Goal: Task Accomplishment & Management: Manage account settings

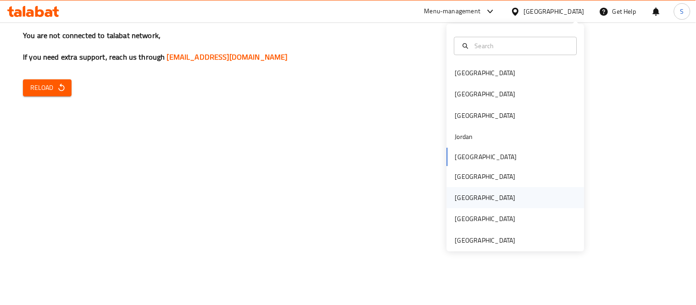
click at [468, 201] on div "[GEOGRAPHIC_DATA]" at bounding box center [485, 197] width 75 height 21
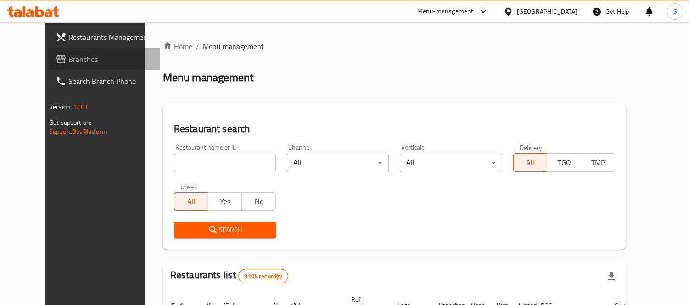
click at [71, 59] on span "Branches" at bounding box center [110, 59] width 84 height 11
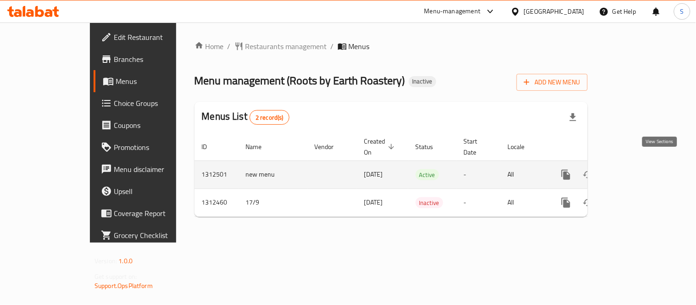
click at [638, 170] on icon "enhanced table" at bounding box center [632, 174] width 11 height 11
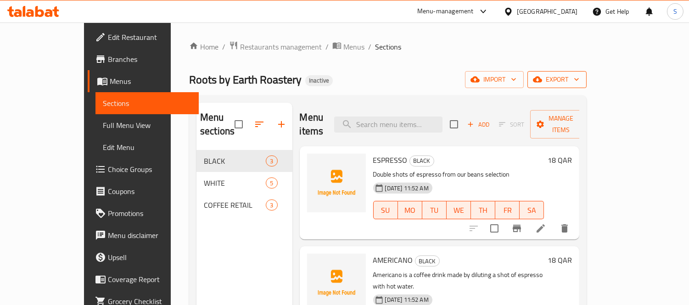
click at [586, 84] on button "export" at bounding box center [556, 79] width 59 height 17
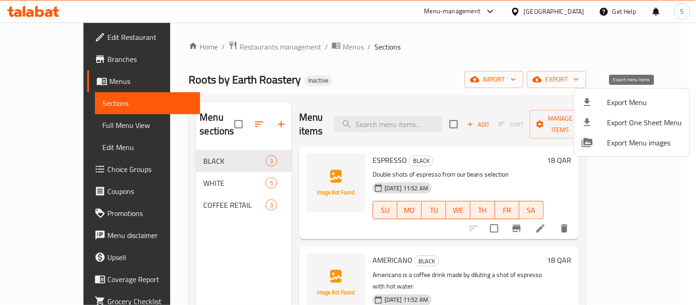
click at [632, 102] on span "Export Menu" at bounding box center [645, 102] width 75 height 11
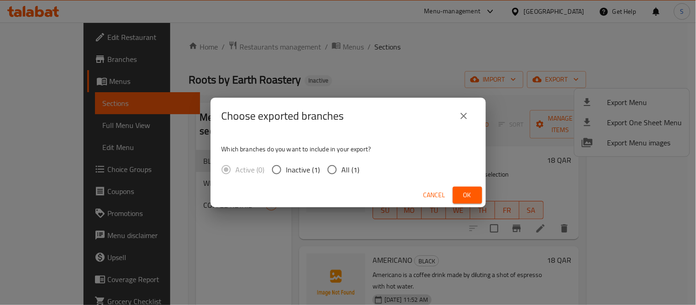
click at [345, 164] on span "All (1)" at bounding box center [351, 169] width 18 height 11
click at [342, 163] on input "All (1)" at bounding box center [332, 169] width 19 height 19
radio input "true"
click at [467, 197] on span "Ok" at bounding box center [467, 195] width 15 height 11
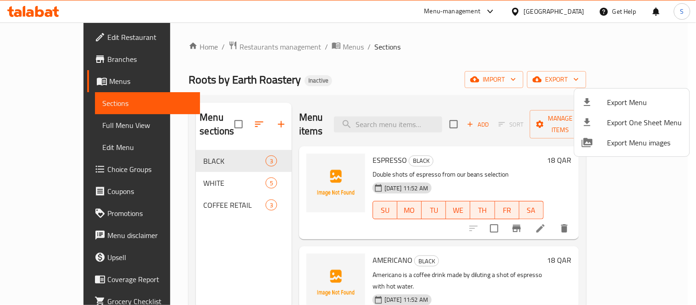
click at [49, 128] on div at bounding box center [348, 152] width 696 height 305
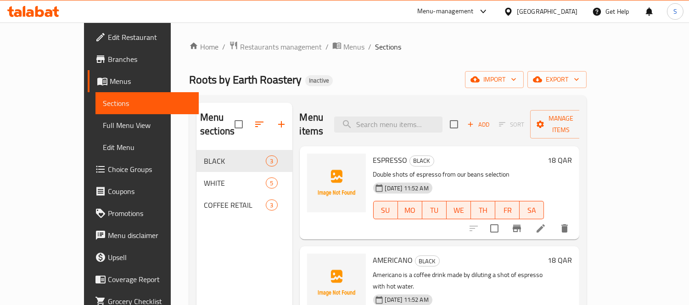
drag, startPoint x: 56, startPoint y: 127, endPoint x: 56, endPoint y: 122, distance: 5.5
click at [103, 127] on span "Full Menu View" at bounding box center [147, 125] width 89 height 11
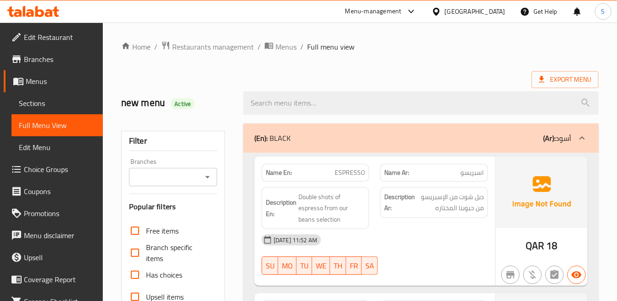
click at [460, 228] on div "Description Ar: دبل شوت من الإسبريسو من حبوبنا المختاره" at bounding box center [433, 208] width 118 height 53
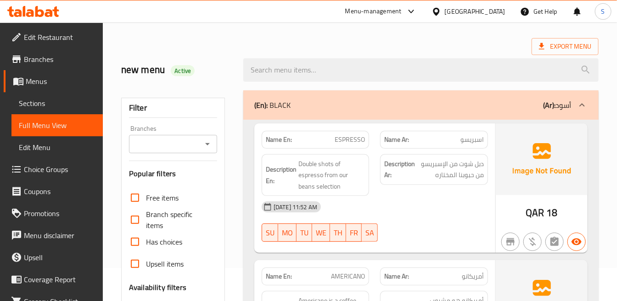
scroll to position [51, 0]
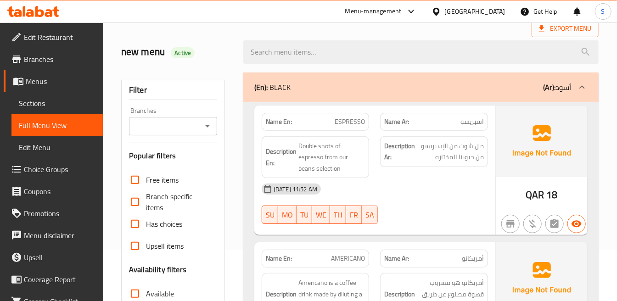
click at [487, 163] on div "Description Ar: دبل شوت من الإسبريسو من حبوبنا المختاره" at bounding box center [433, 151] width 107 height 31
click at [447, 190] on div "[DATE] 11:52 AM" at bounding box center [374, 189] width 237 height 22
click at [415, 172] on div "Description Ar: دبل شوت من الإسبريسو من حبوبنا المختاره" at bounding box center [433, 157] width 118 height 53
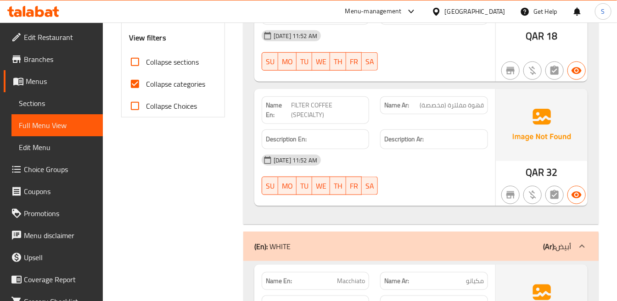
scroll to position [357, 0]
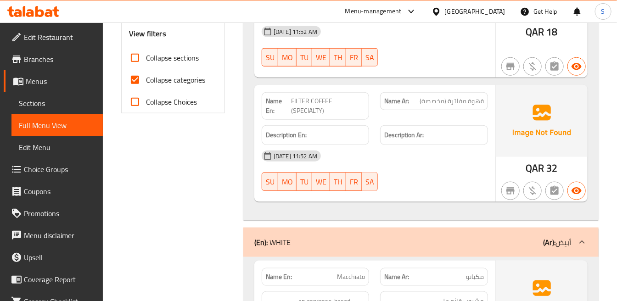
click at [448, 121] on div "Description Ar:" at bounding box center [433, 135] width 118 height 31
click at [470, 147] on div "[DATE] 11:52 AM" at bounding box center [374, 156] width 237 height 22
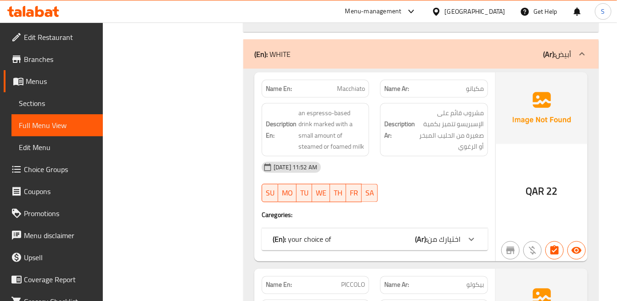
scroll to position [561, 0]
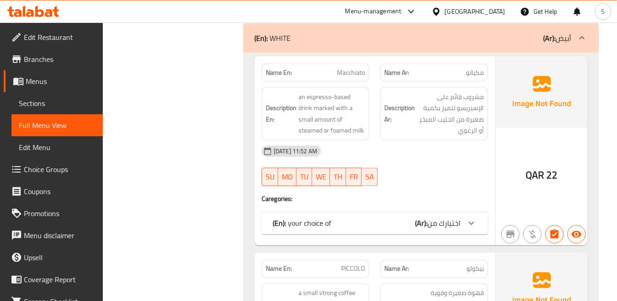
click at [461, 130] on span "مشروب قائم على الإسبريسو تتميز بكمية صغيرة من الحليب المبخر أو الرغوي" at bounding box center [450, 113] width 67 height 45
click at [456, 218] on span "اختيارك من" at bounding box center [443, 224] width 33 height 14
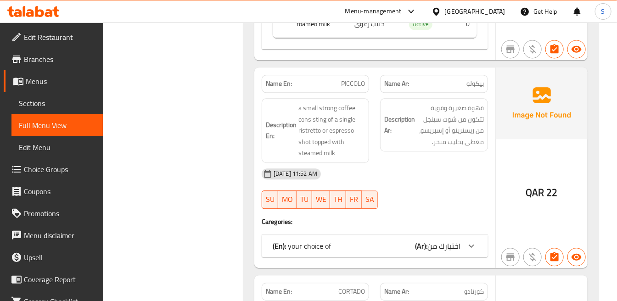
scroll to position [866, 0]
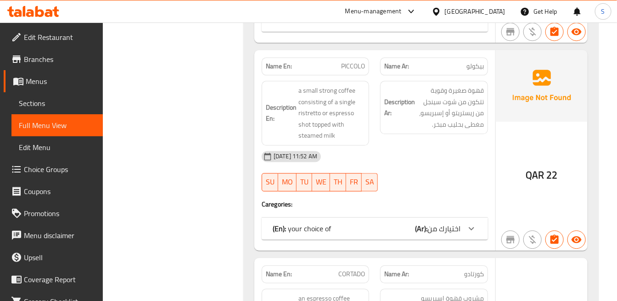
click at [400, 220] on div "(En): your choice of (Ar): اختيارك من" at bounding box center [375, 228] width 226 height 22
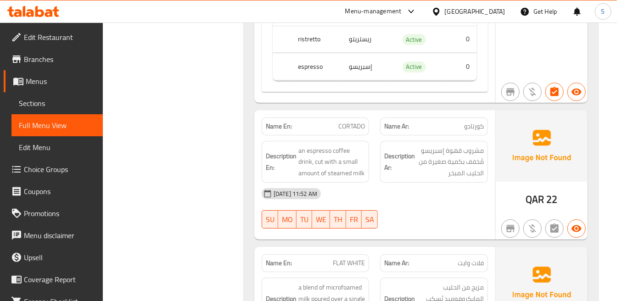
scroll to position [1121, 0]
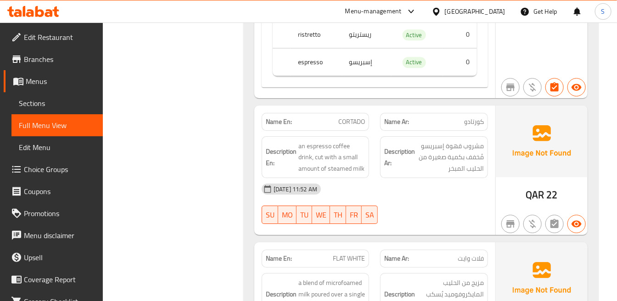
click at [491, 134] on div "Description Ar: مشروب قهوة إسبريسو مُخفف بكمية صغيرة من الحليب المبخر" at bounding box center [433, 157] width 118 height 53
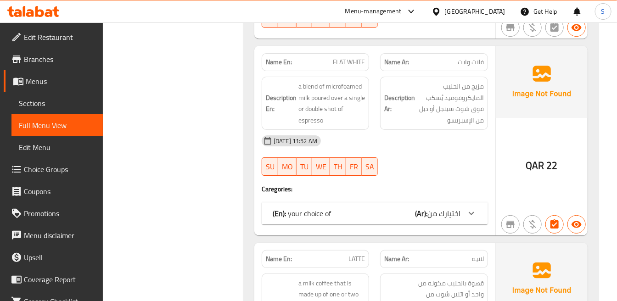
scroll to position [1325, 0]
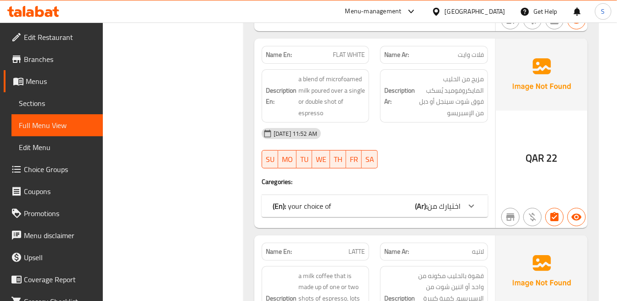
click at [452, 202] on span "اختيارك من" at bounding box center [443, 206] width 33 height 14
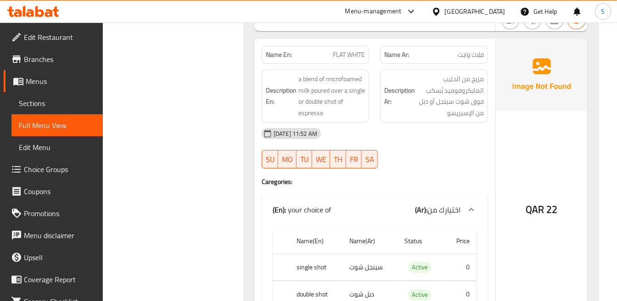
click at [460, 100] on span "مزيج من الحليب المايكروفوميد يُسكب فوق شوت سينجل أو دبل من الإسبريسو" at bounding box center [450, 95] width 67 height 45
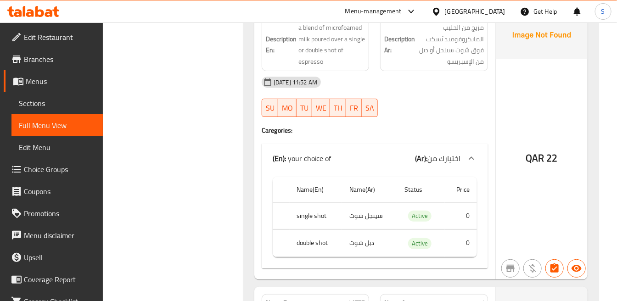
click at [505, 158] on div "QAR 22" at bounding box center [542, 133] width 92 height 292
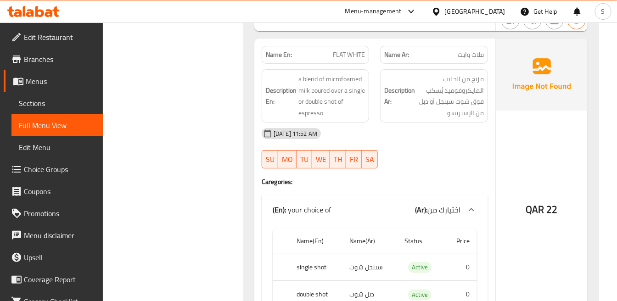
click at [551, 157] on div "QAR 22" at bounding box center [542, 185] width 92 height 292
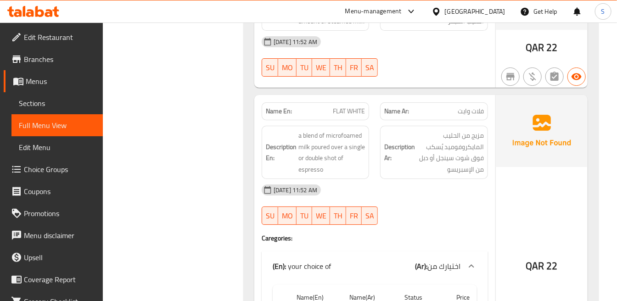
scroll to position [1223, 0]
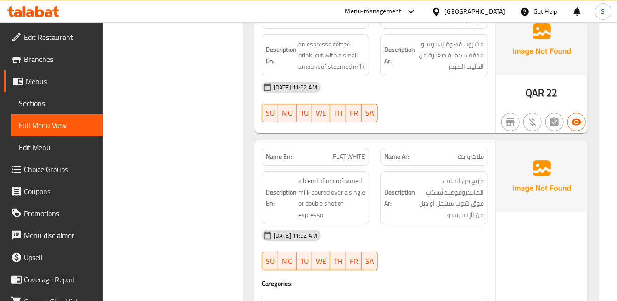
click at [405, 185] on h6 "Description Ar: مزيج من الحليب المايكروفوميد يُسكب فوق شوت سينجل أو دبل من الإس…" at bounding box center [433, 197] width 99 height 45
click at [415, 171] on div "Description Ar: مزيج من الحليب المايكروفوميد يُسكب فوق شوت سينجل أو دبل من الإس…" at bounding box center [433, 198] width 118 height 64
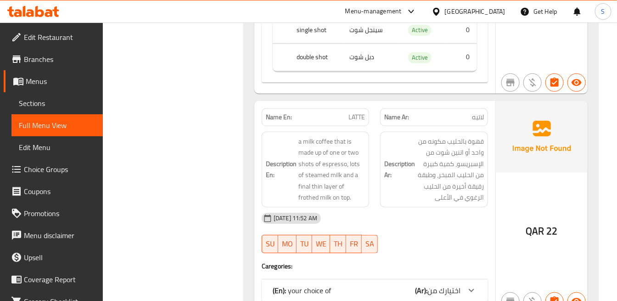
scroll to position [1580, 0]
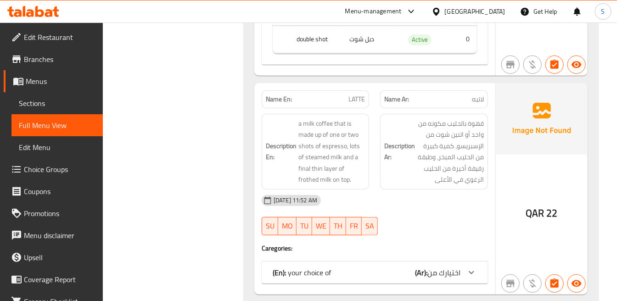
click at [482, 268] on div "(En): your choice of (Ar): اختيارك من" at bounding box center [375, 273] width 226 height 22
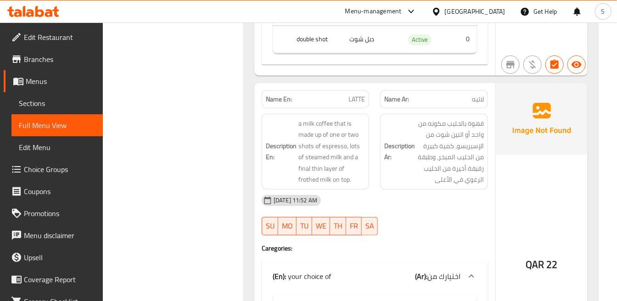
click at [499, 160] on div "QAR 22" at bounding box center [542, 240] width 92 height 314
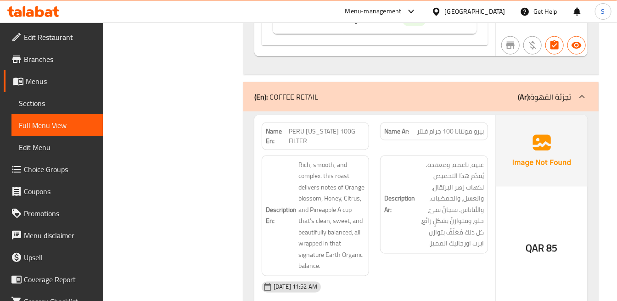
scroll to position [1988, 0]
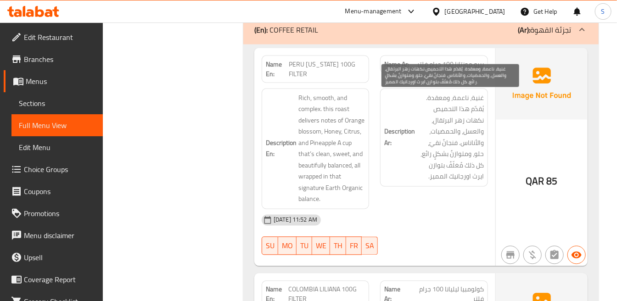
click at [471, 183] on span "غنية، ناعمة، ومعقدة. يُقدّم هذا التحميص نكهات زهر البرتقال، والعسل، والحمضيات، …" at bounding box center [450, 138] width 67 height 90
click at [476, 175] on span "غنية، ناعمة، ومعقدة. يُقدّم هذا التحميص نكهات زهر البرتقال، والعسل، والحمضيات، …" at bounding box center [450, 138] width 67 height 90
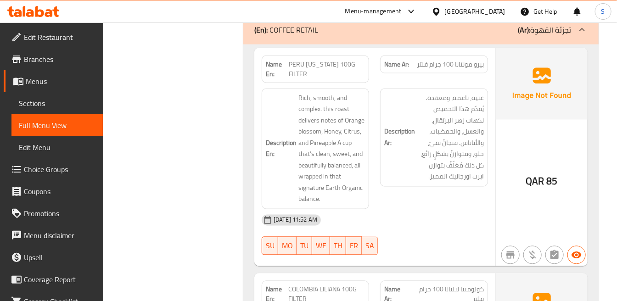
click at [372, 161] on div "Description En: Rich, smooth, and complex. this roast delivers notes of Orange …" at bounding box center [315, 149] width 118 height 132
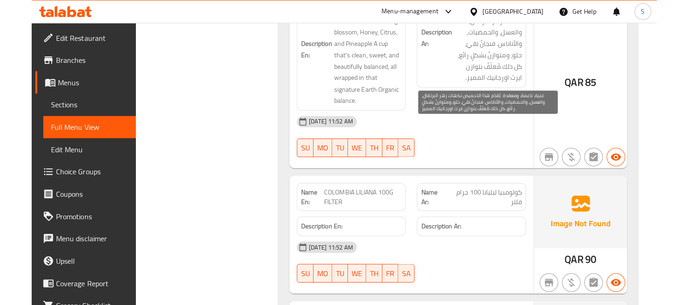
scroll to position [2090, 0]
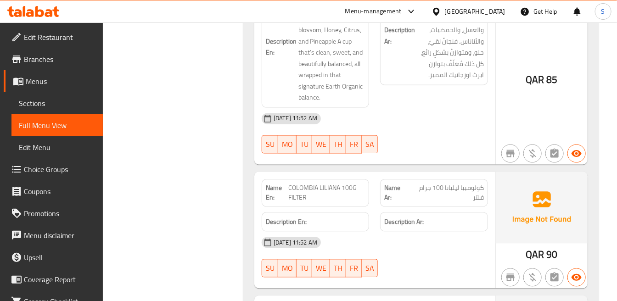
click at [359, 239] on div "[DATE] 11:52 AM" at bounding box center [374, 242] width 237 height 22
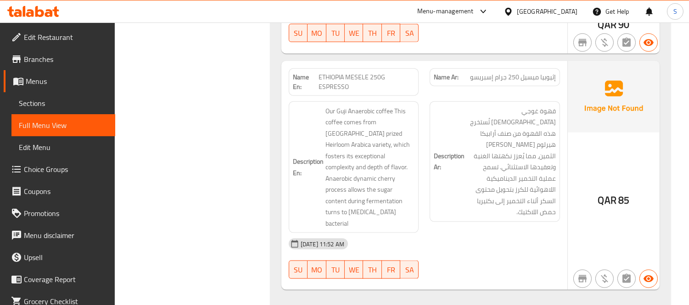
scroll to position [1980, 0]
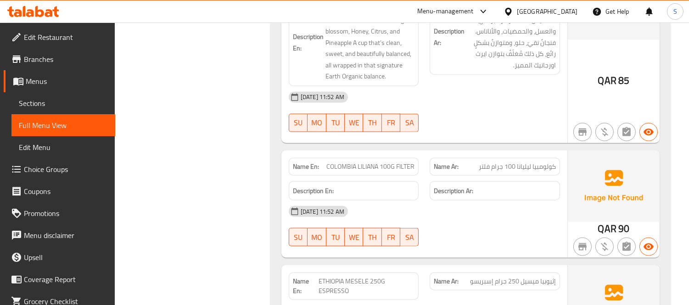
drag, startPoint x: 69, startPoint y: 33, endPoint x: 125, endPoint y: 6, distance: 62.8
click at [69, 33] on span "Edit Restaurant" at bounding box center [66, 37] width 84 height 11
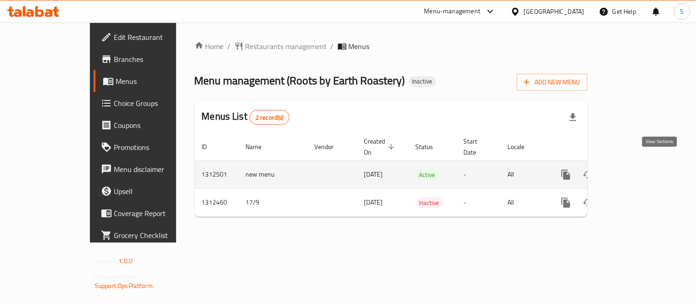
click at [643, 171] on link "enhanced table" at bounding box center [632, 175] width 22 height 22
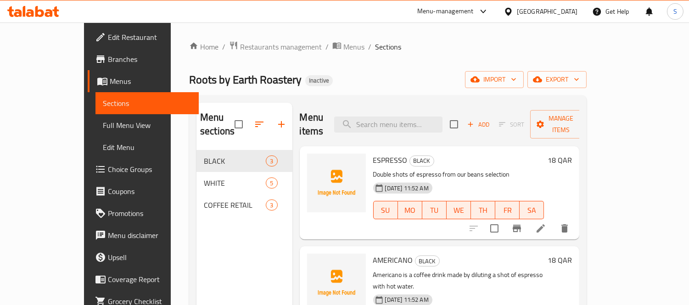
click at [444, 60] on div "Home / Restaurants management / Menus / Sections Roots by Earth Roastery Inacti…" at bounding box center [387, 228] width 397 height 374
paste input "FLAT WHITE"
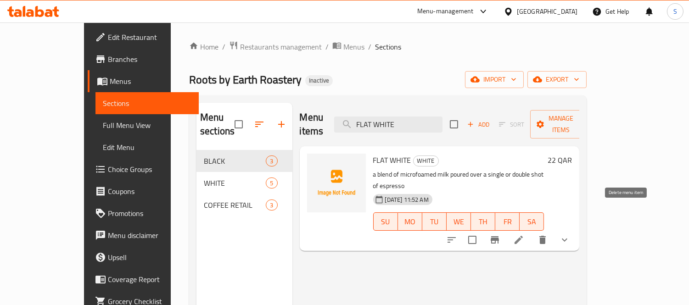
click at [546, 236] on icon "delete" at bounding box center [542, 240] width 6 height 8
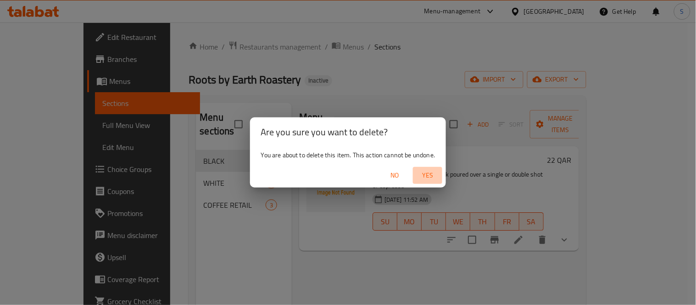
click at [430, 173] on span "Yes" at bounding box center [428, 175] width 22 height 11
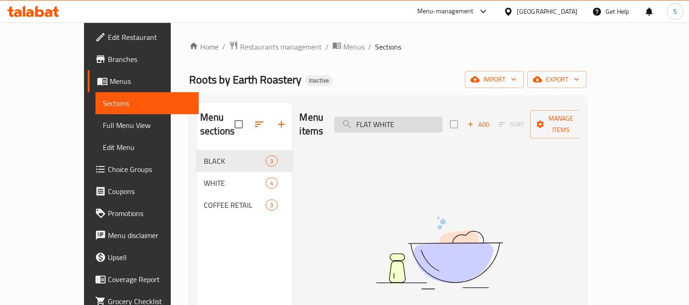
click at [438, 122] on input "FLAT WHITE" at bounding box center [388, 125] width 108 height 16
click at [433, 122] on input "FLAT WHITE" at bounding box center [388, 125] width 108 height 16
paste input "LAT"
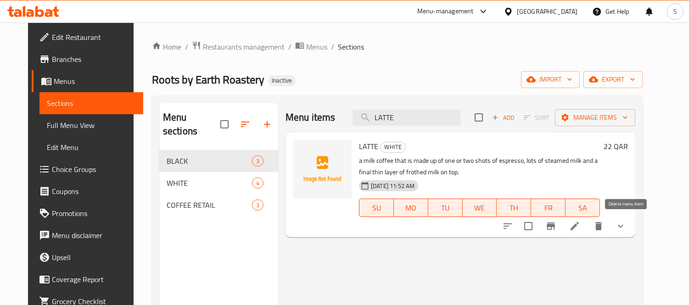
type input "LATTE"
click at [602, 223] on icon "delete" at bounding box center [598, 226] width 6 height 8
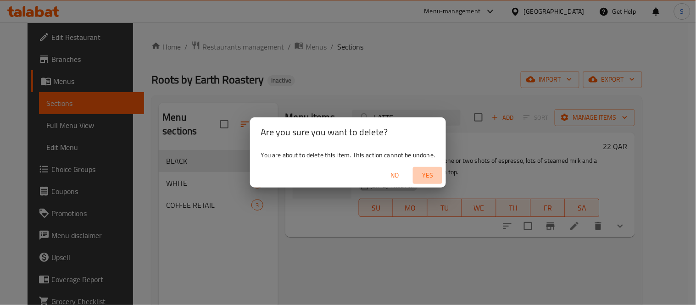
click at [428, 176] on span "Yes" at bounding box center [428, 175] width 22 height 11
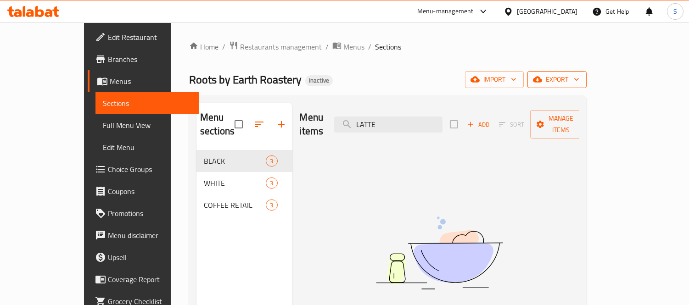
click at [579, 84] on span "export" at bounding box center [557, 79] width 45 height 11
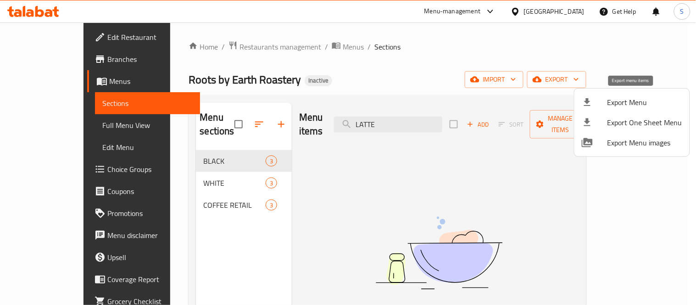
click at [621, 94] on li "Export Menu" at bounding box center [631, 102] width 115 height 20
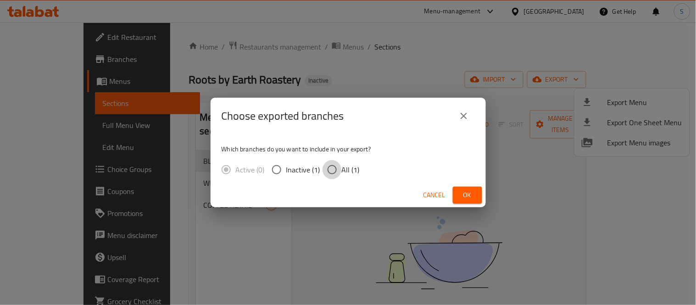
click at [334, 167] on input "All (1)" at bounding box center [332, 169] width 19 height 19
radio input "true"
click at [465, 188] on button "Ok" at bounding box center [467, 195] width 29 height 17
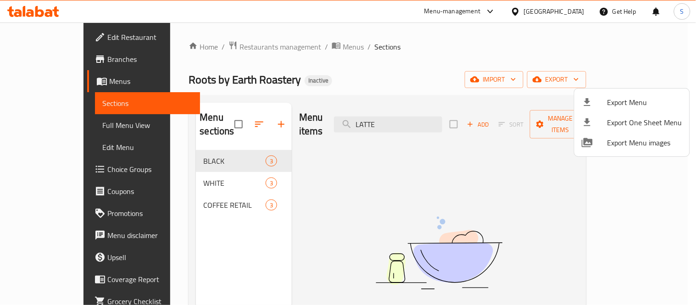
click at [575, 48] on div at bounding box center [348, 152] width 696 height 305
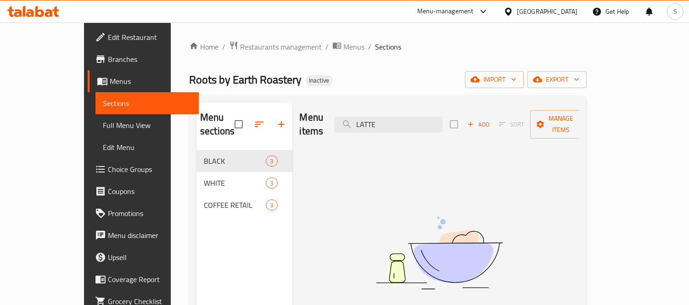
click at [570, 12] on div "[GEOGRAPHIC_DATA]" at bounding box center [547, 11] width 61 height 10
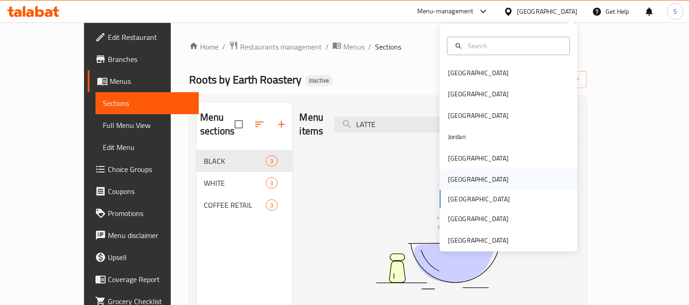
click at [460, 185] on div "Oman" at bounding box center [478, 179] width 75 height 21
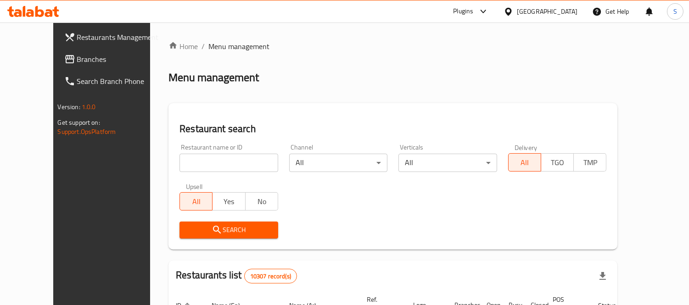
click at [57, 67] on link "Branches" at bounding box center [113, 59] width 112 height 22
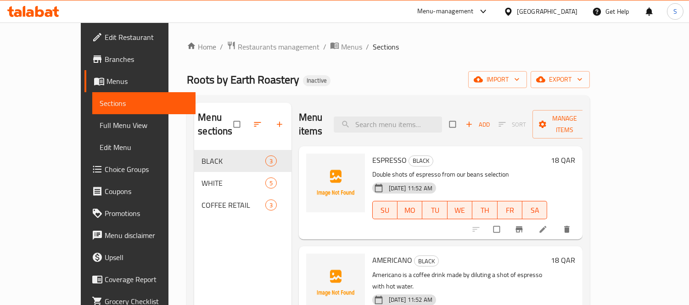
drag, startPoint x: 59, startPoint y: 128, endPoint x: 96, endPoint y: 10, distance: 124.7
click at [100, 128] on span "Full Menu View" at bounding box center [144, 125] width 89 height 11
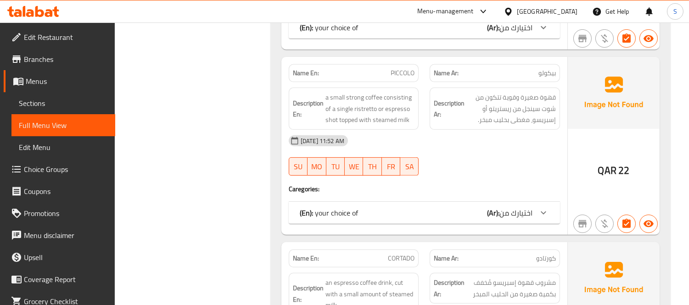
scroll to position [561, 0]
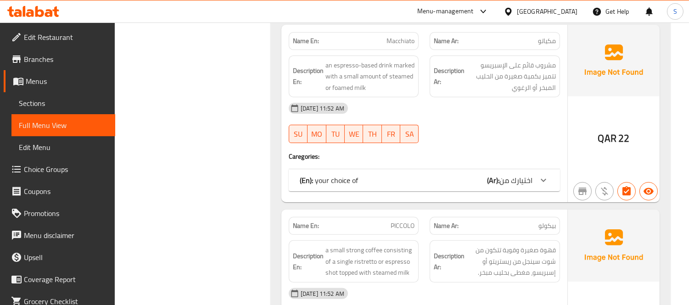
click at [530, 168] on div "Name En: Macchiato Name Ar: مكياتو Description En: an espresso-based drink mark…" at bounding box center [424, 114] width 286 height 178
click at [530, 182] on span "اختيارك من" at bounding box center [515, 180] width 33 height 14
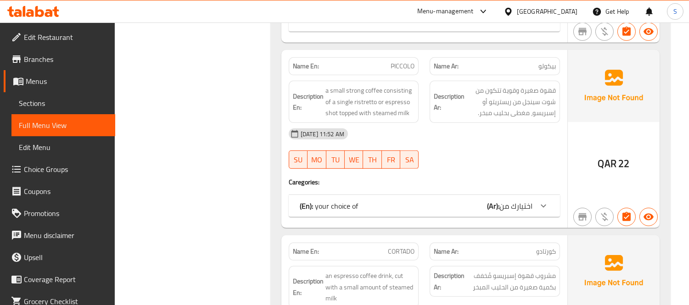
scroll to position [969, 0]
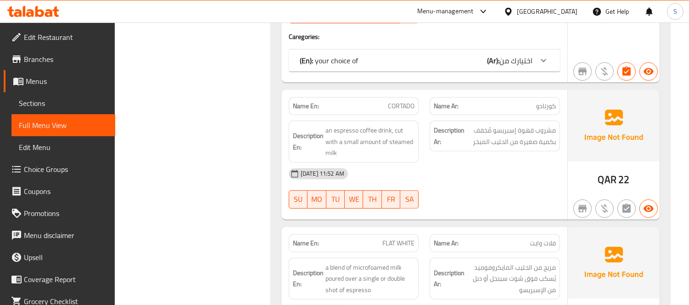
click at [531, 60] on span "اختيارك من" at bounding box center [515, 61] width 33 height 14
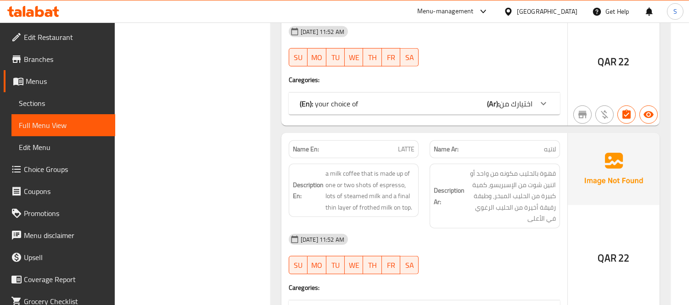
scroll to position [1325, 0]
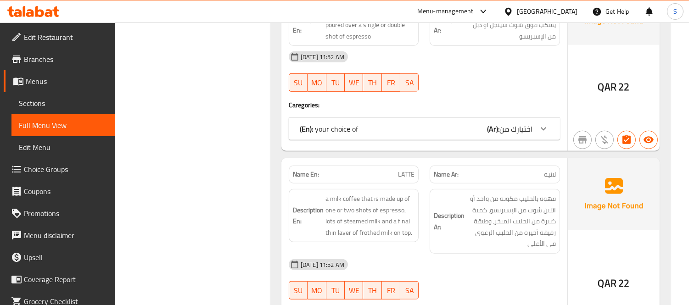
click at [505, 127] on span "اختيارك من" at bounding box center [515, 129] width 33 height 14
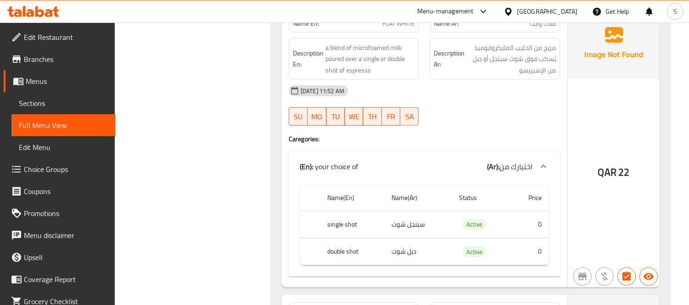
scroll to position [1172, 0]
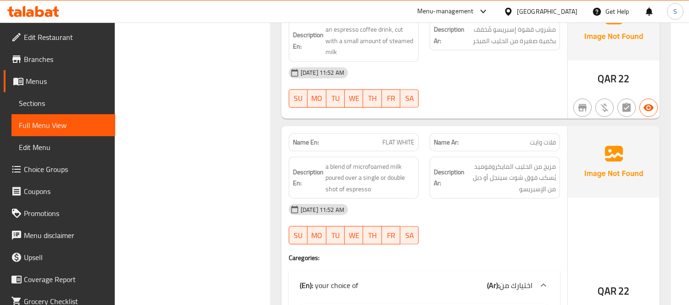
click at [396, 149] on div "Name En: FLAT WHITE" at bounding box center [354, 143] width 130 height 18
copy span "FLAT WHITE"
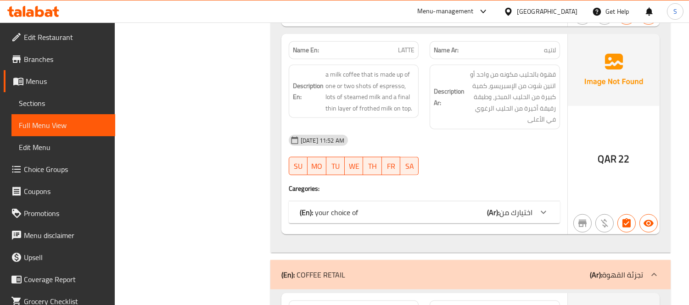
scroll to position [1580, 0]
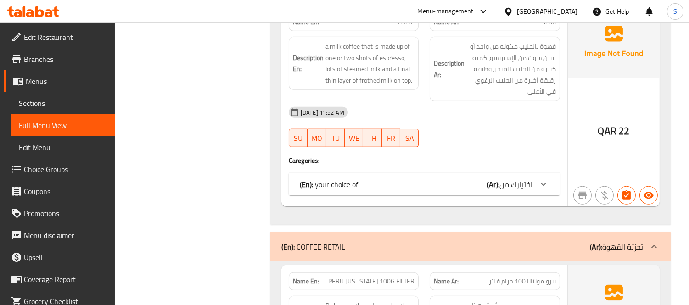
click at [457, 184] on div "(En): your choice of (Ar): اختيارك من" at bounding box center [416, 184] width 233 height 11
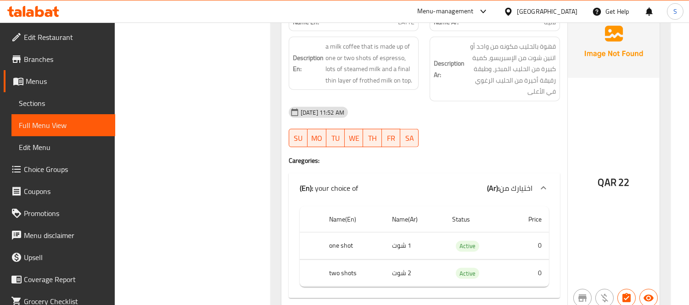
scroll to position [1529, 0]
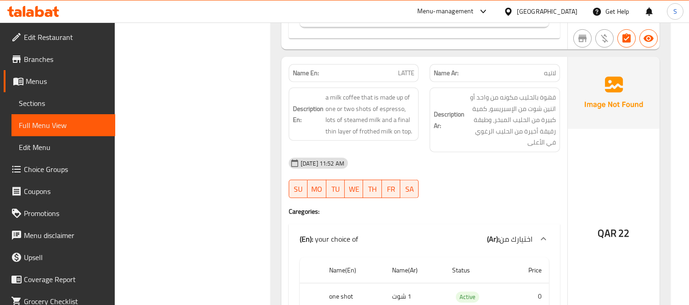
click at [407, 66] on div "Name En: LATTE" at bounding box center [354, 73] width 130 height 18
click at [406, 78] on span "LATTE" at bounding box center [406, 73] width 17 height 10
click at [407, 79] on div "Name En: LATTE" at bounding box center [354, 73] width 130 height 18
copy span "LATTE"
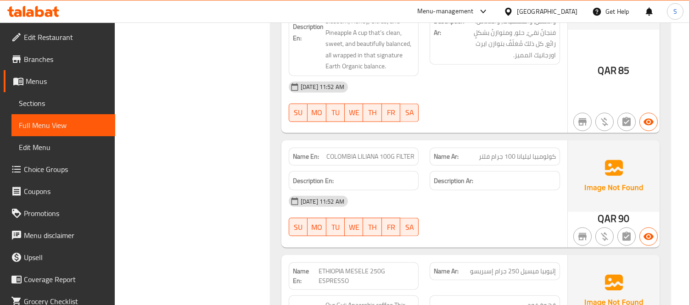
scroll to position [1937, 0]
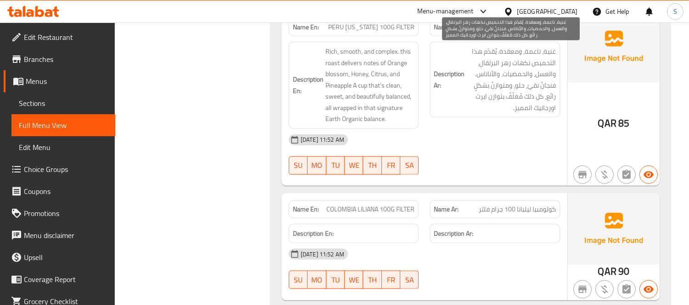
click at [513, 109] on span "غنية، ناعمة، ومعقدة. يُقدّم هذا التحميص نكهات زهر البرتقال، والعسل، والحمضيات، …" at bounding box center [510, 79] width 89 height 67
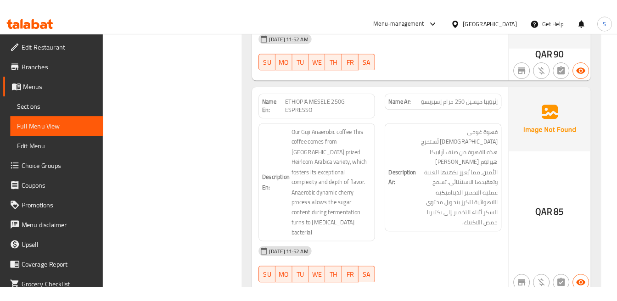
scroll to position [2184, 0]
